Goal: Transaction & Acquisition: Purchase product/service

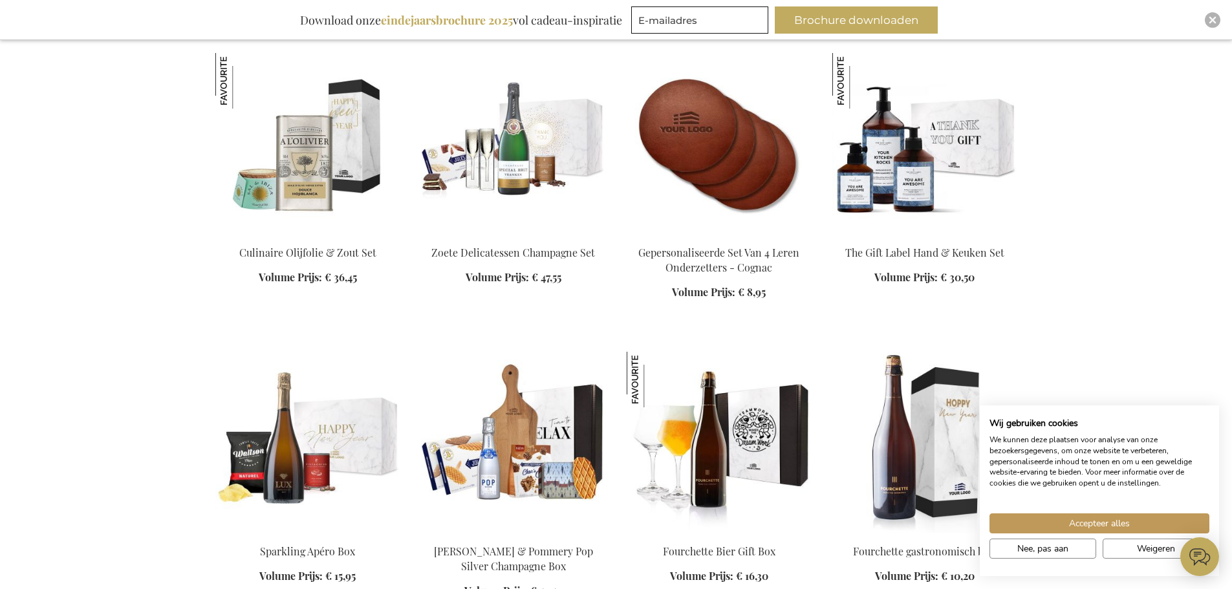
scroll to position [2199, 0]
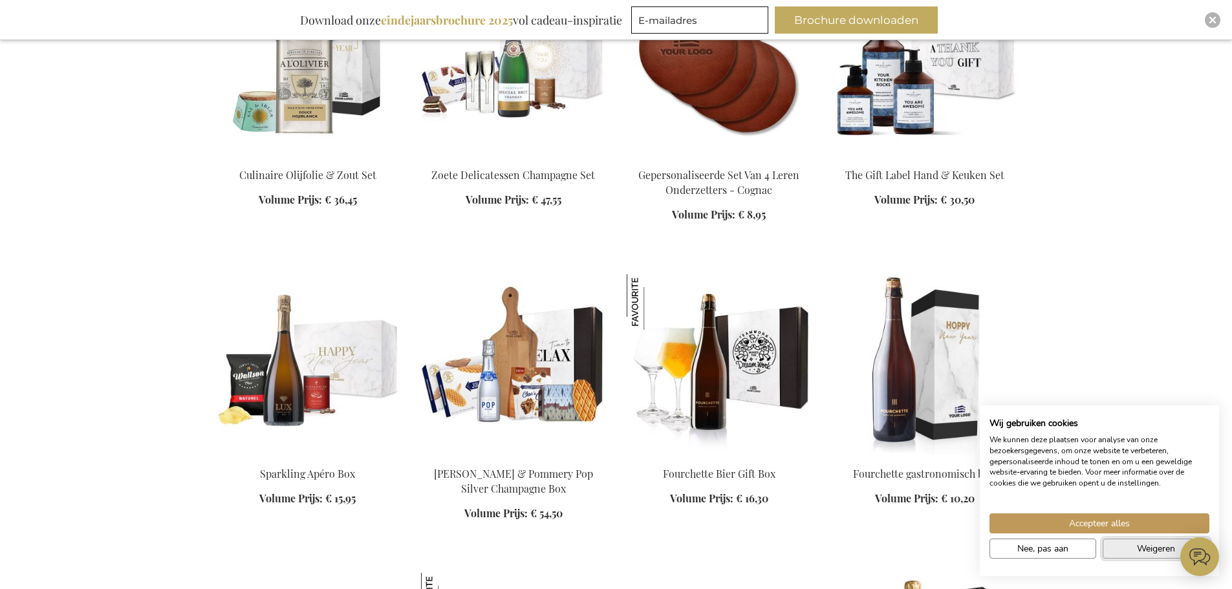
click at [1118, 550] on button "Weigeren" at bounding box center [1156, 549] width 107 height 20
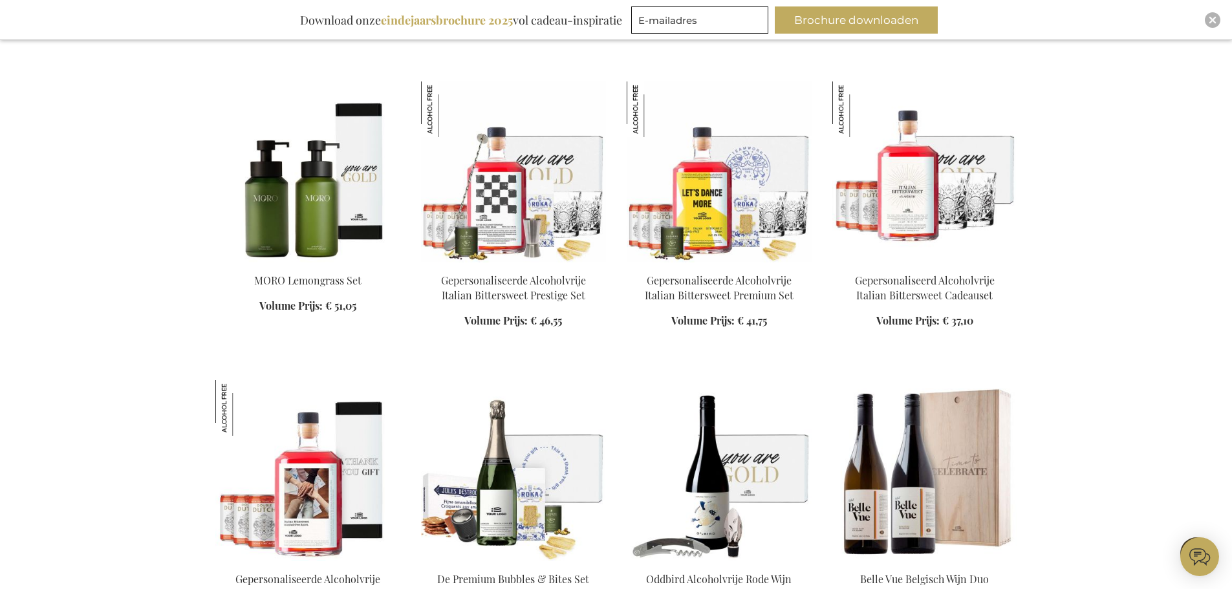
scroll to position [4722, 0]
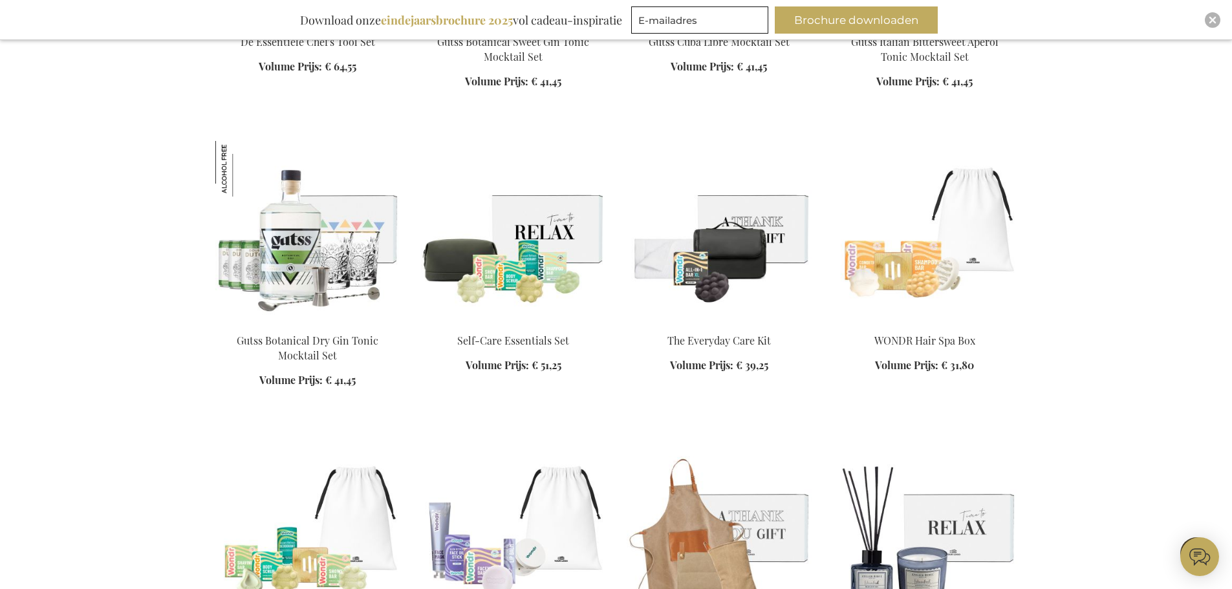
scroll to position [5951, 0]
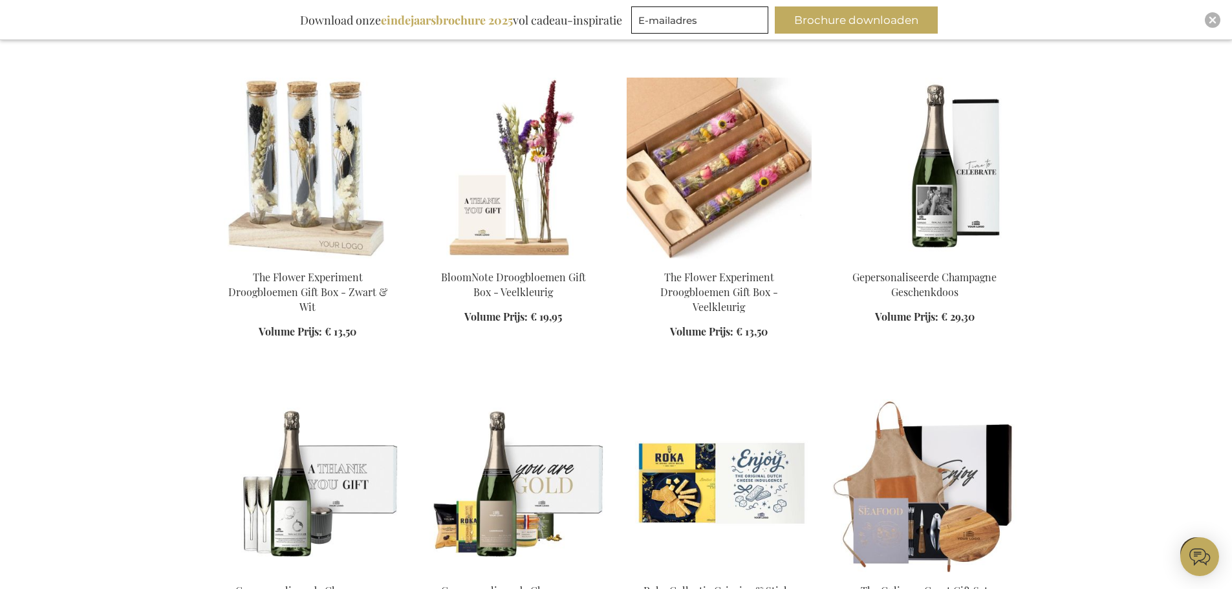
scroll to position [7180, 0]
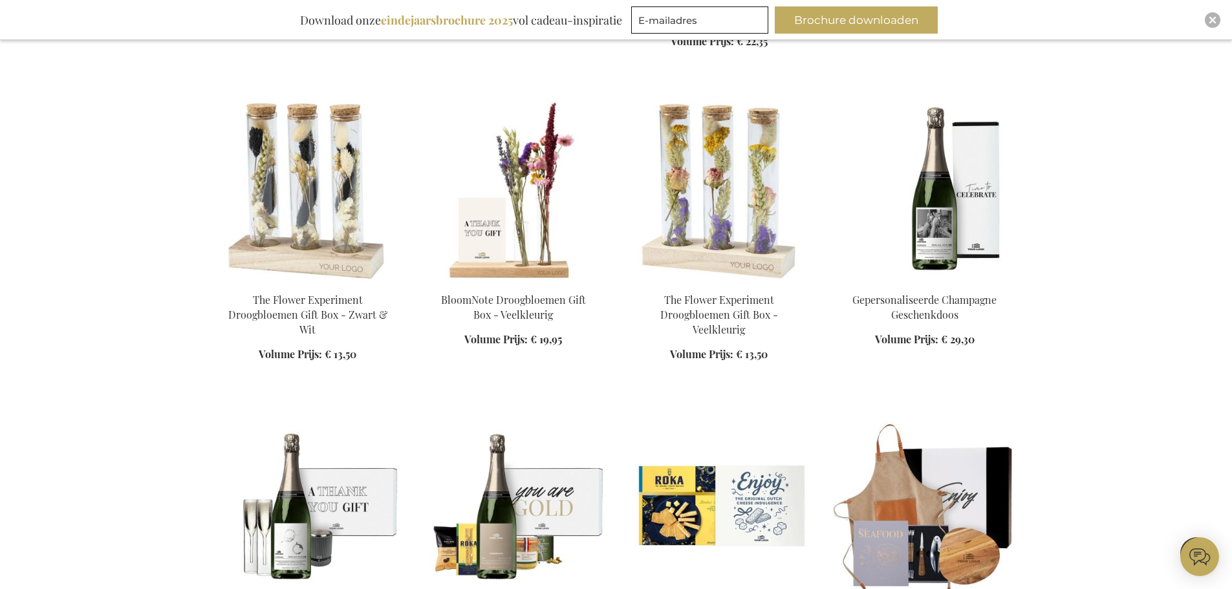
scroll to position [7115, 0]
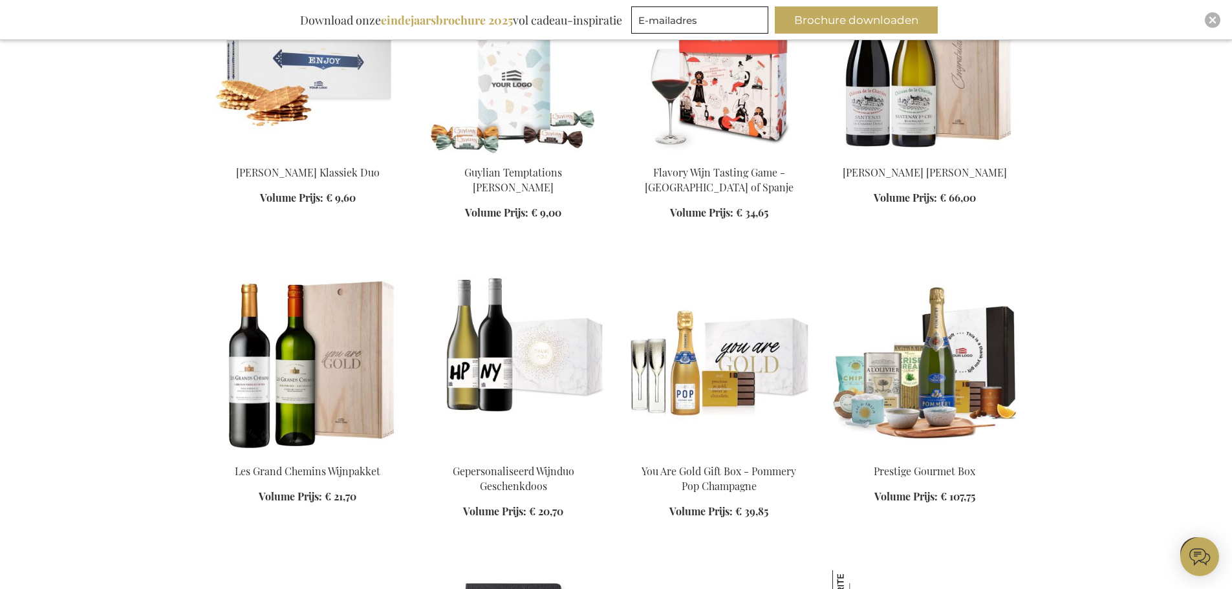
scroll to position [8539, 0]
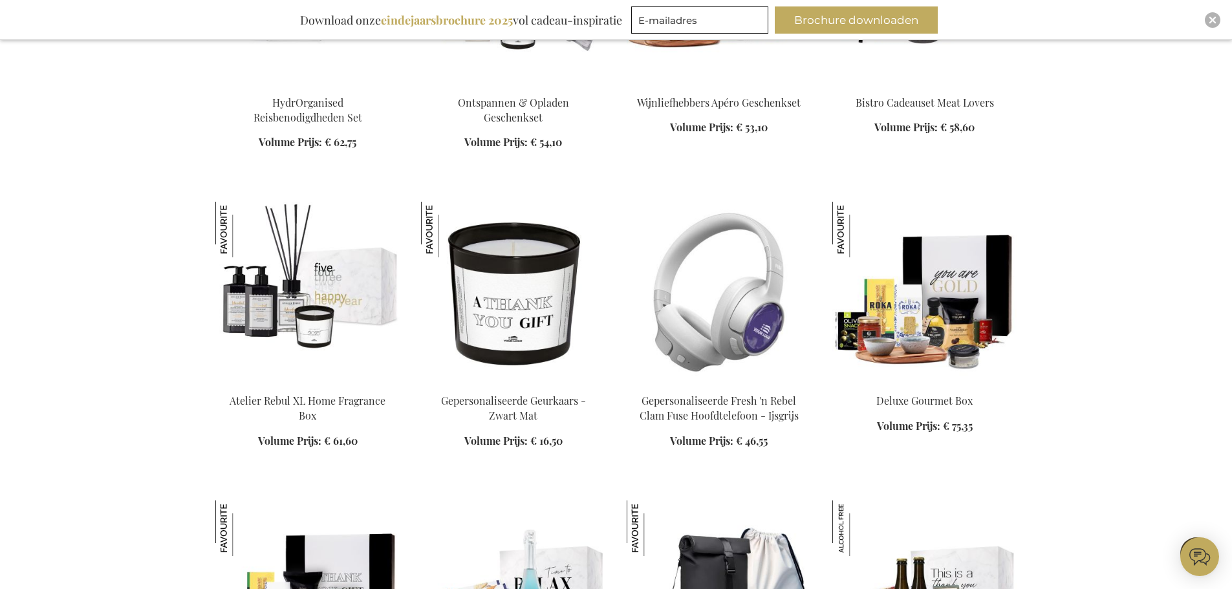
scroll to position [9897, 0]
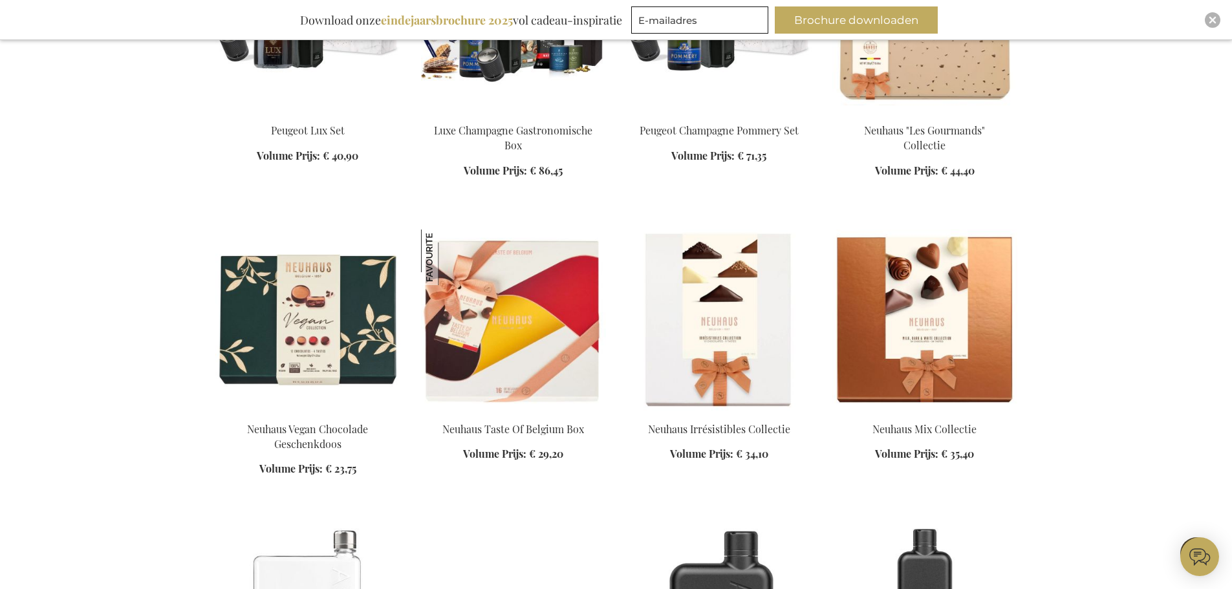
scroll to position [10867, 0]
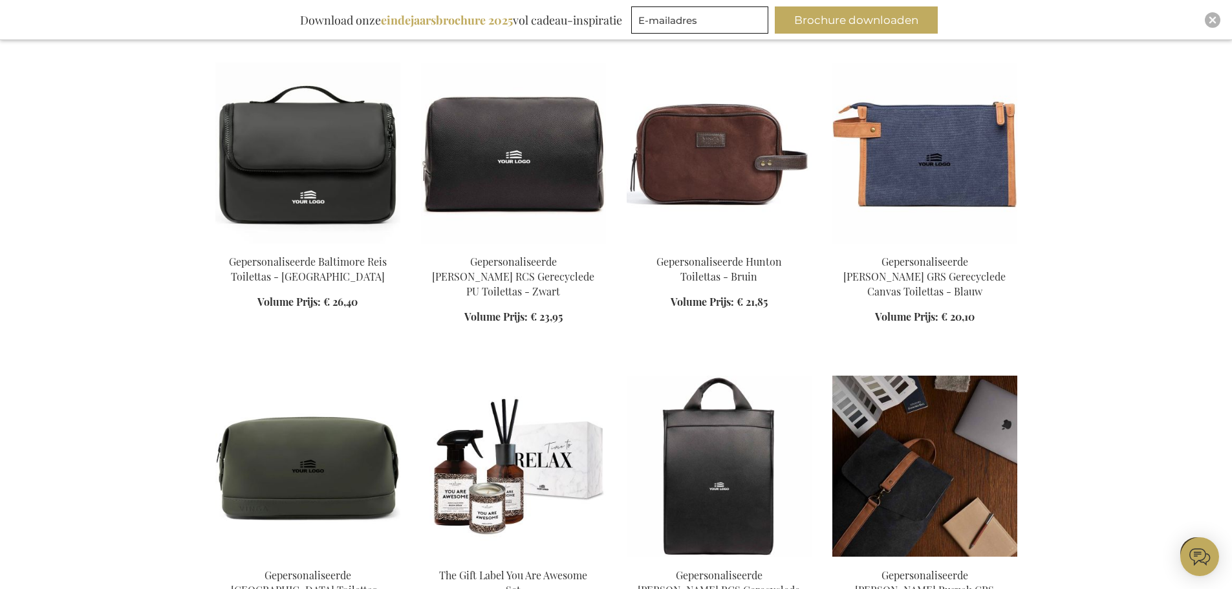
scroll to position [12096, 0]
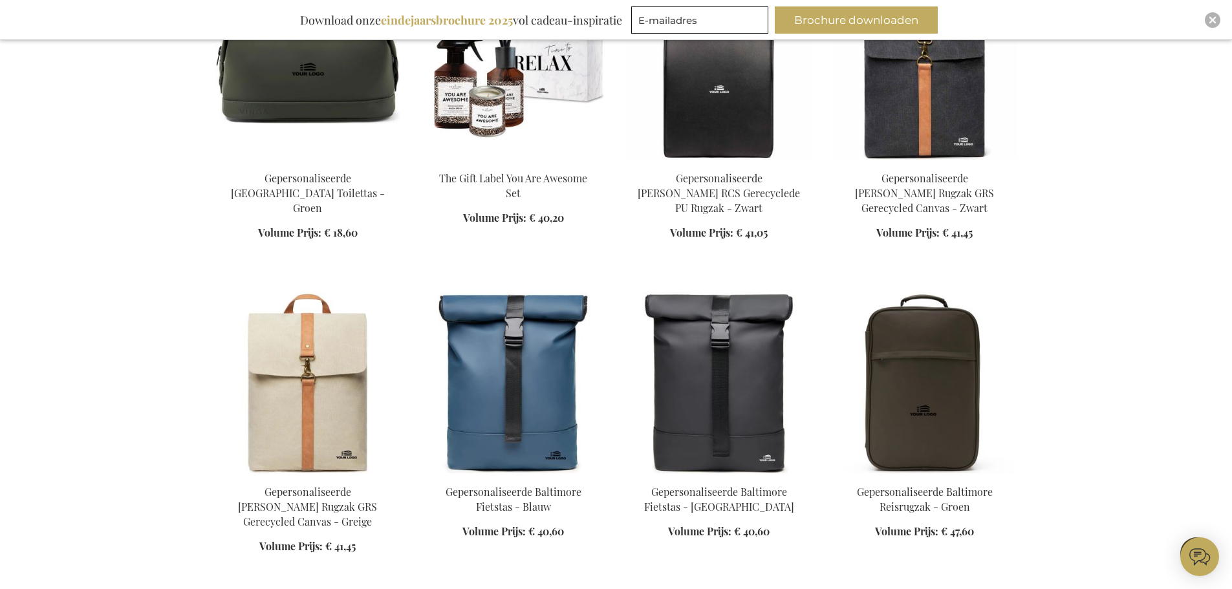
scroll to position [12679, 0]
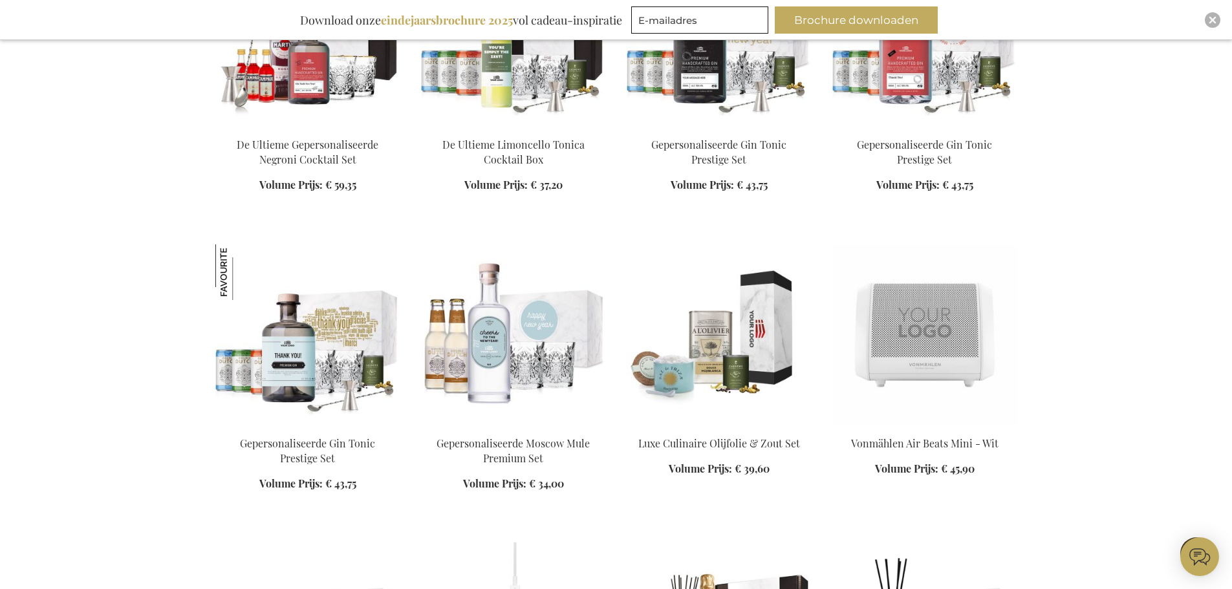
scroll to position [15719, 0]
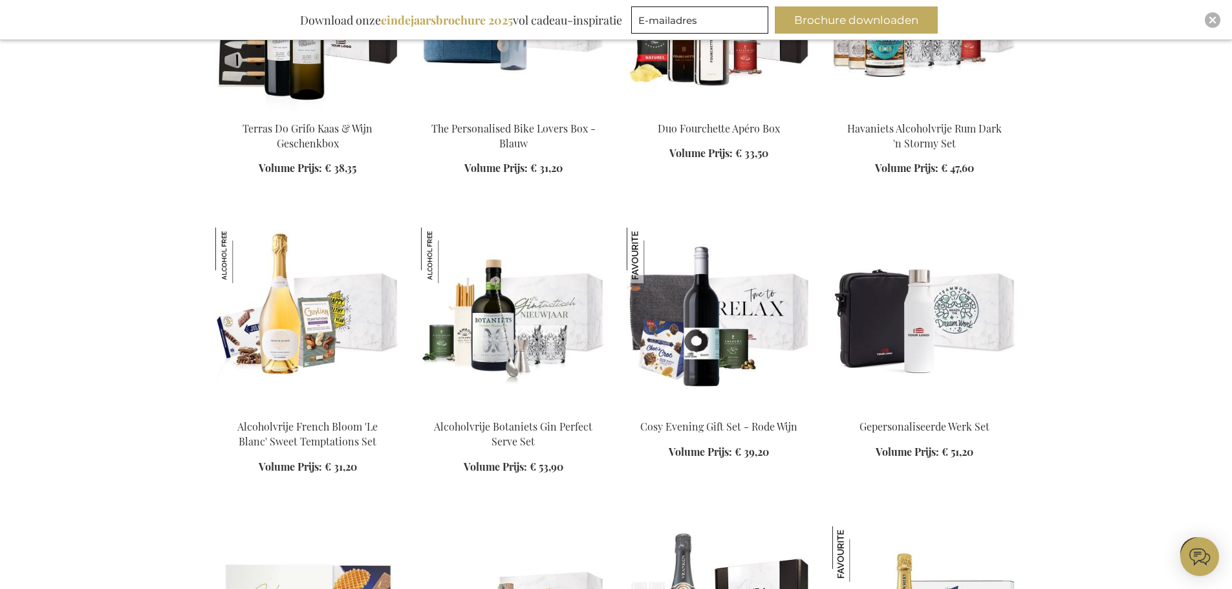
scroll to position [16948, 0]
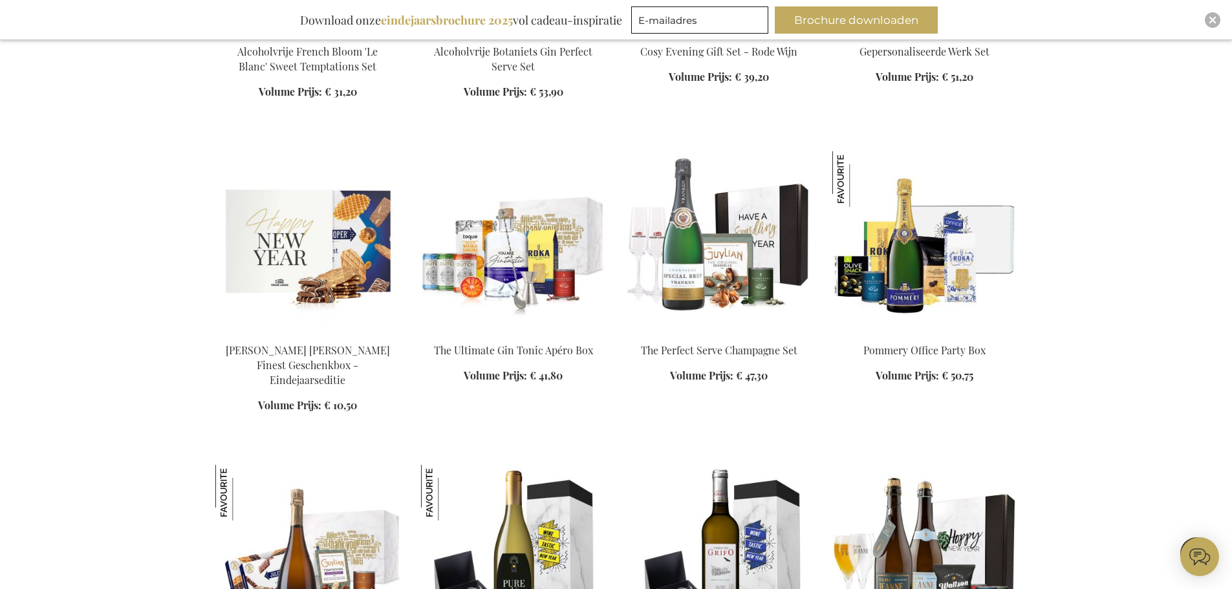
scroll to position [17336, 0]
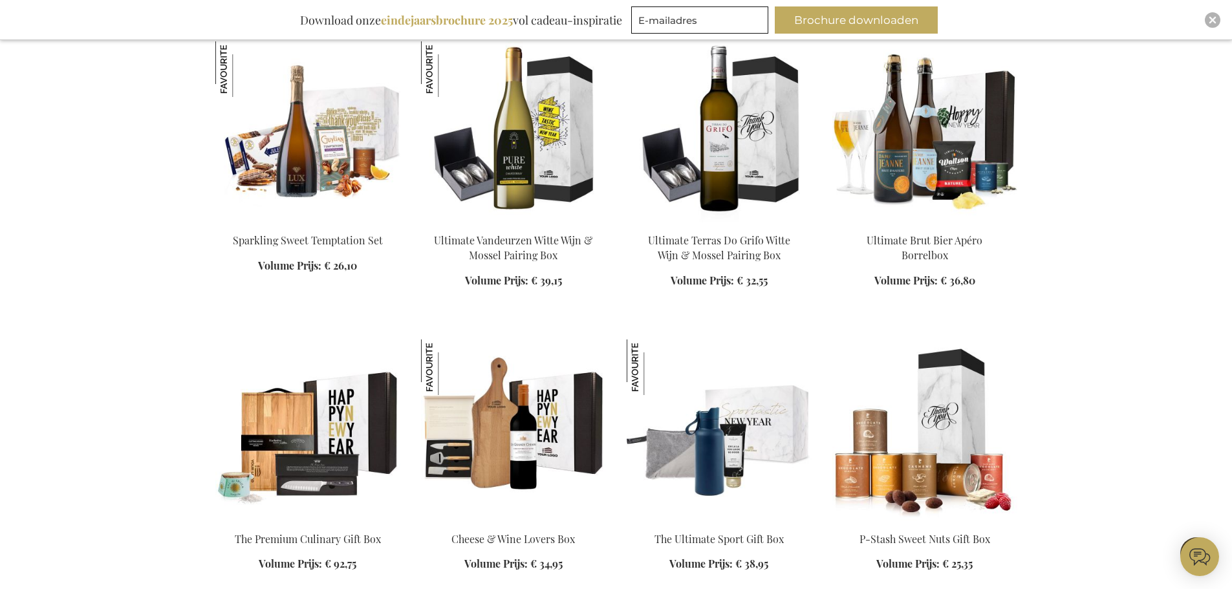
scroll to position [17724, 0]
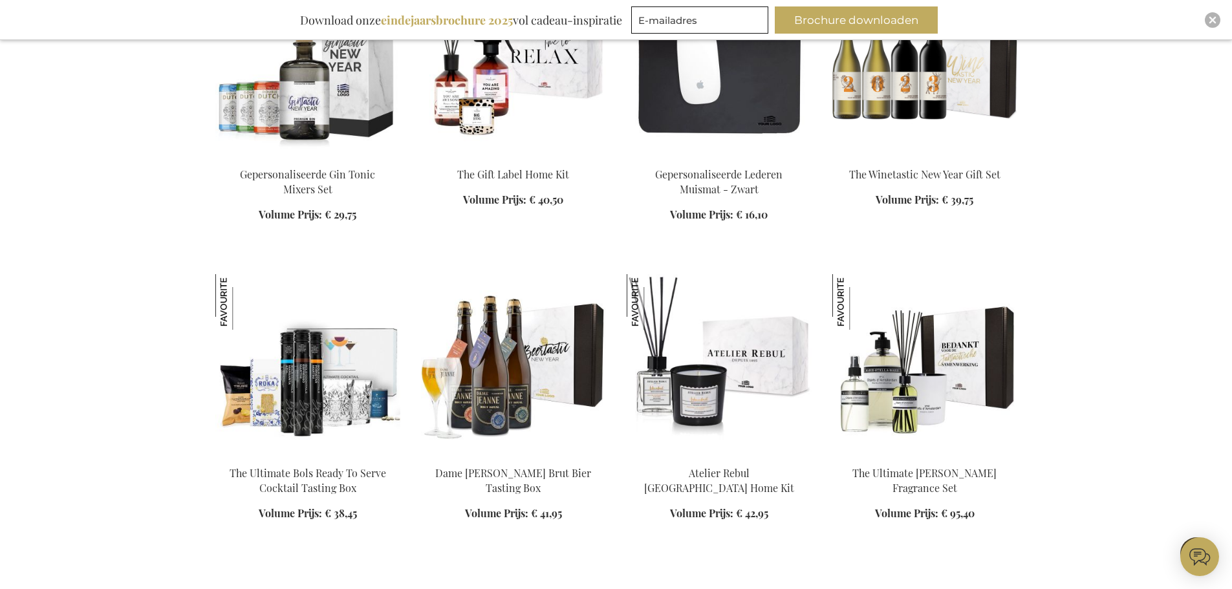
scroll to position [19018, 0]
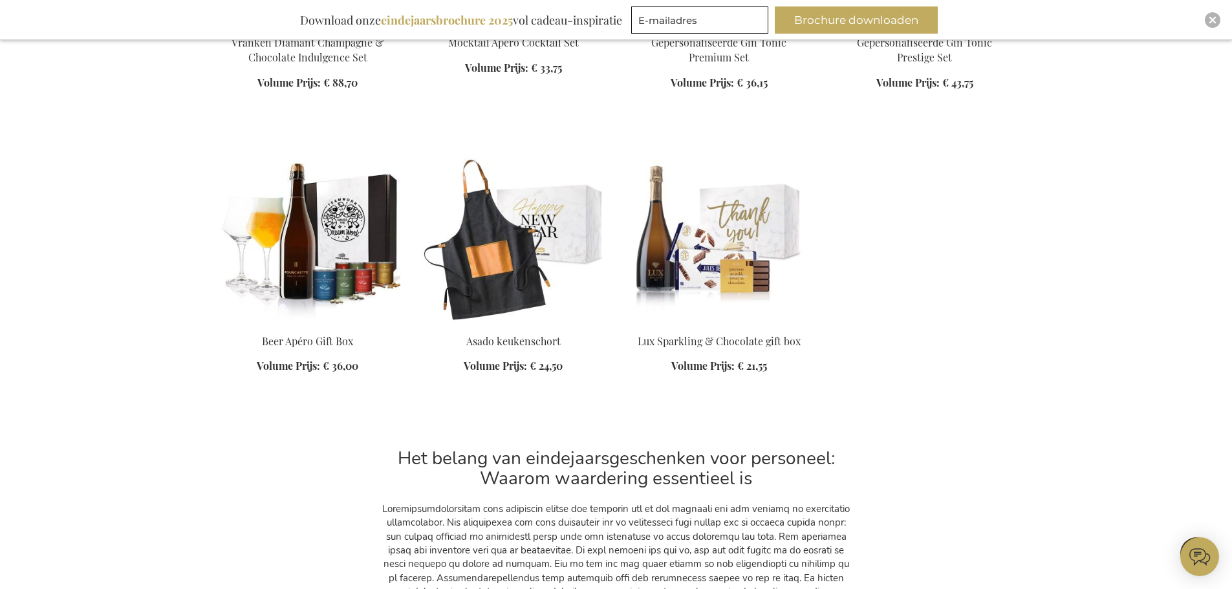
scroll to position [19729, 0]
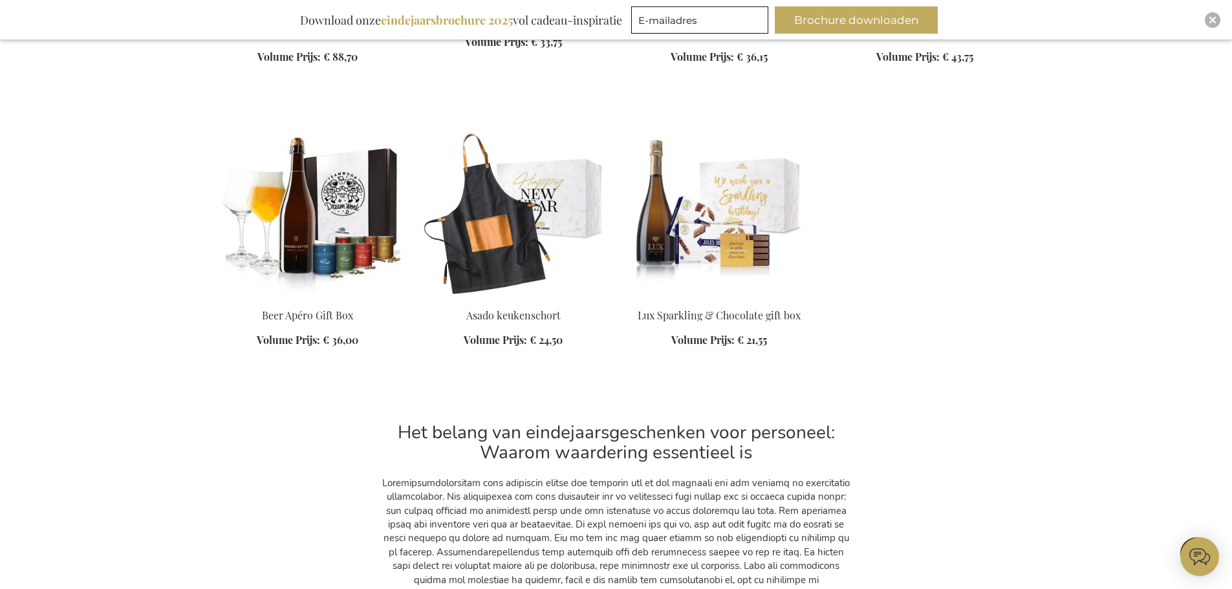
scroll to position [19471, 0]
